Goal: Transaction & Acquisition: Purchase product/service

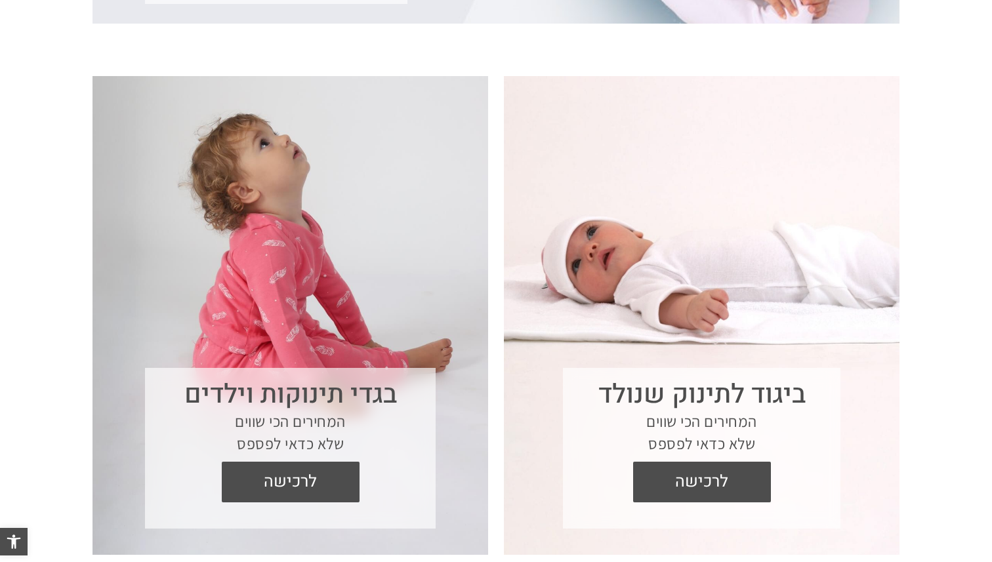
scroll to position [441, 0]
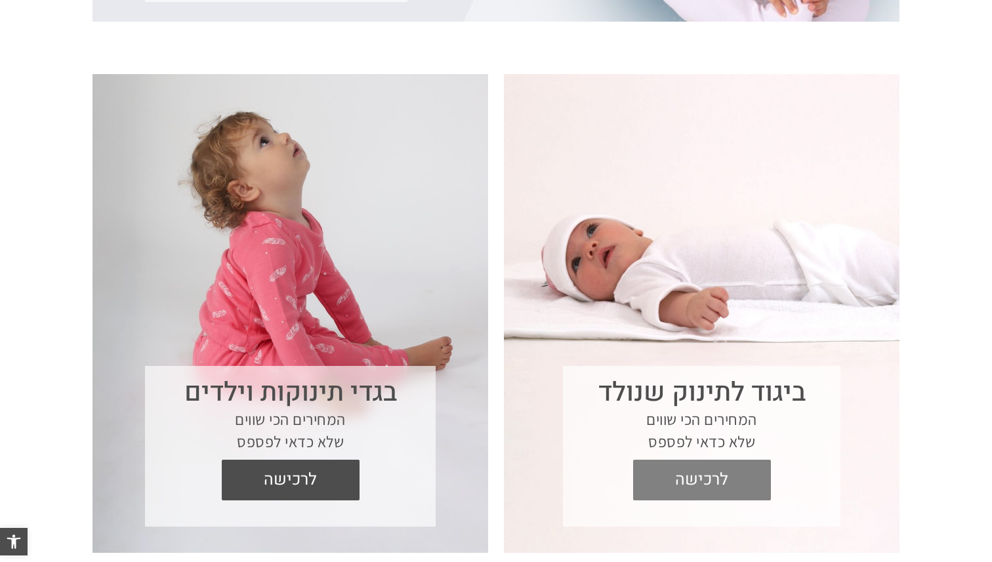
click at [700, 476] on span "לרכישה" at bounding box center [702, 480] width 118 height 41
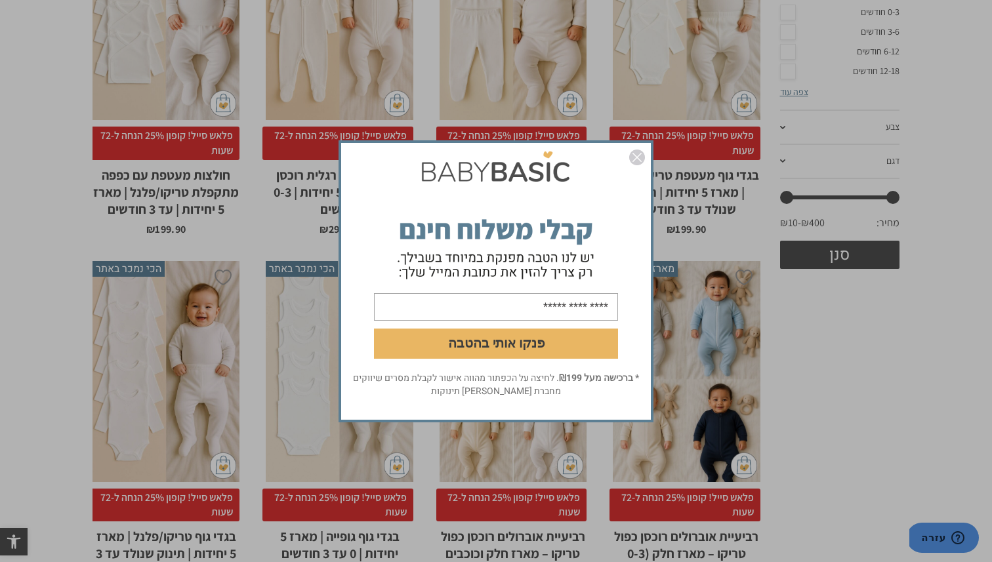
scroll to position [431, 0]
click at [641, 157] on img "סגור" at bounding box center [637, 158] width 16 height 16
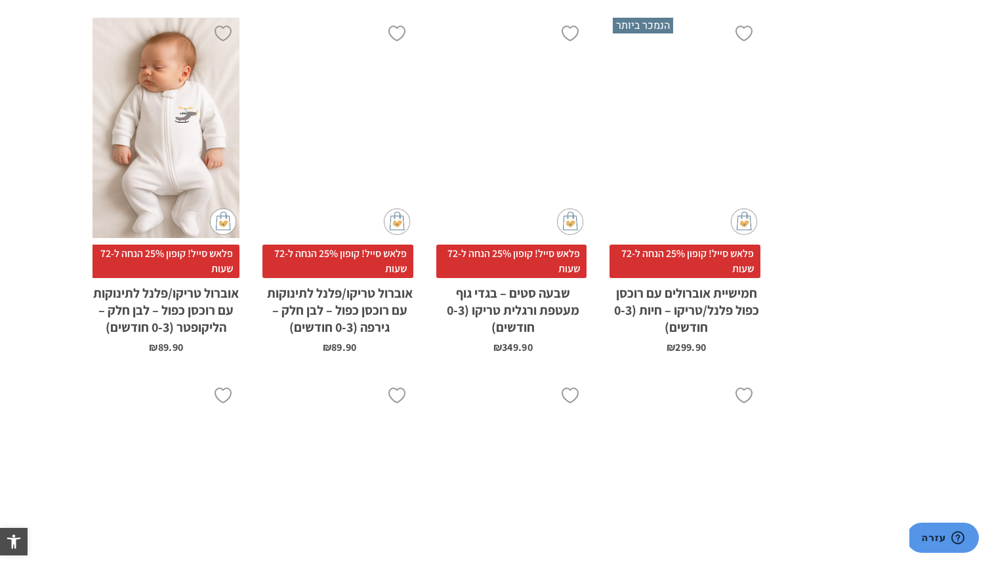
scroll to position [3991, 0]
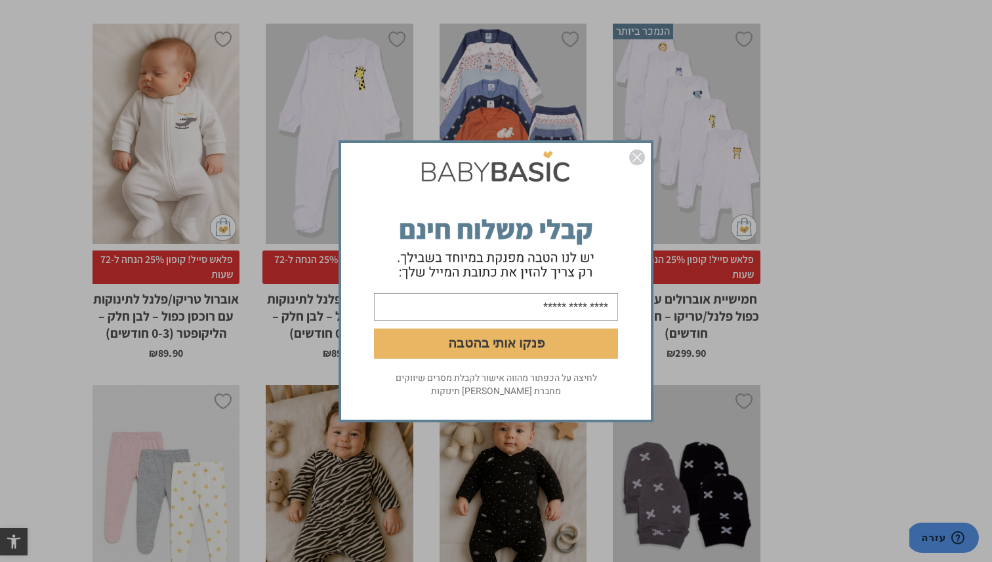
click at [638, 155] on img "סגור" at bounding box center [637, 158] width 16 height 16
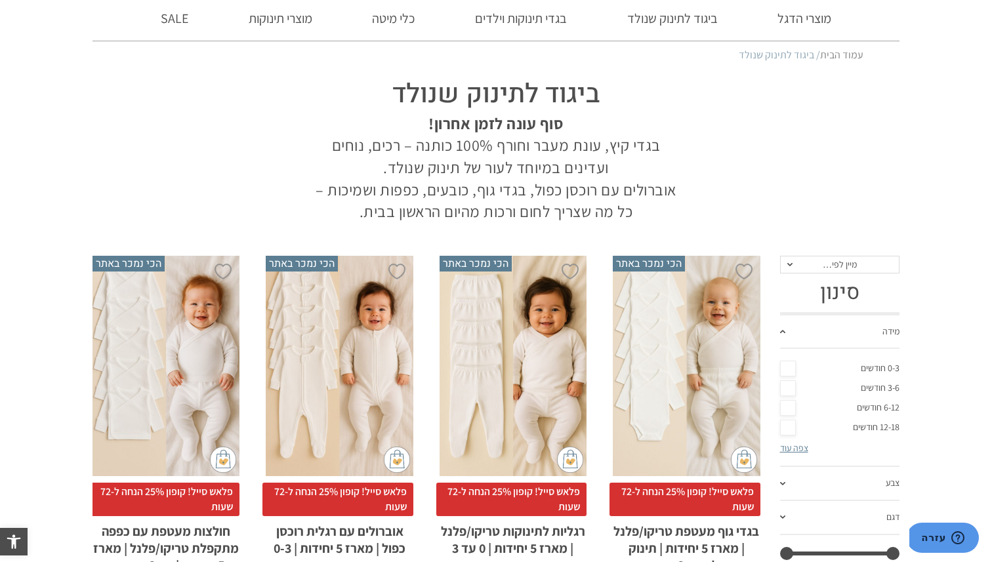
scroll to position [0, 0]
